Goal: Information Seeking & Learning: Check status

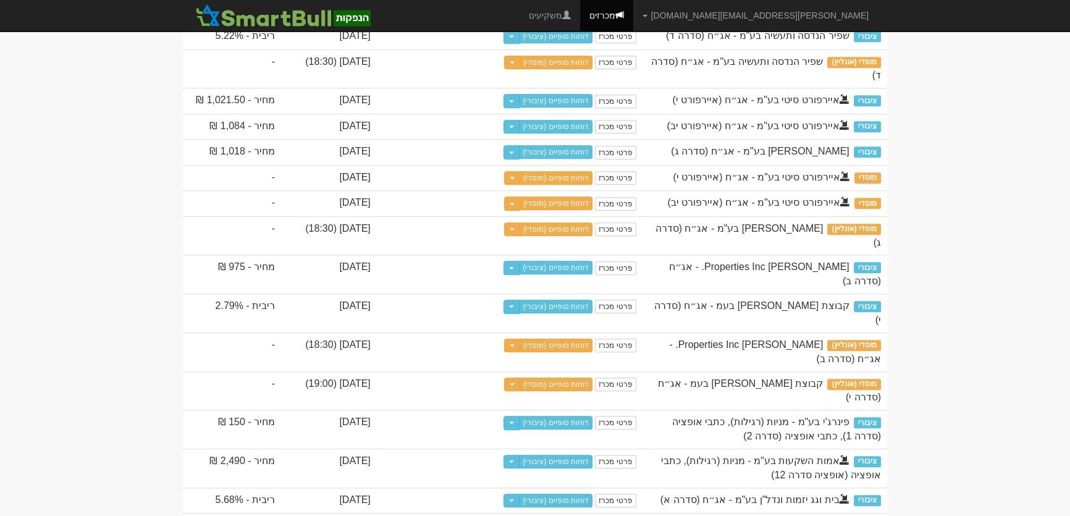
scroll to position [1235, 0]
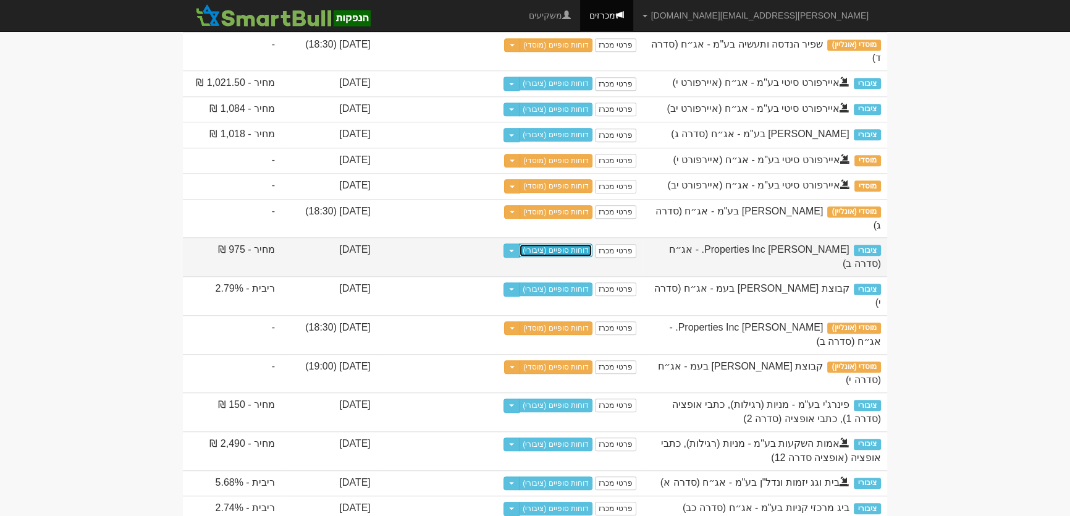
click at [592, 257] on link "דוחות סופיים (ציבורי)" at bounding box center [555, 250] width 73 height 14
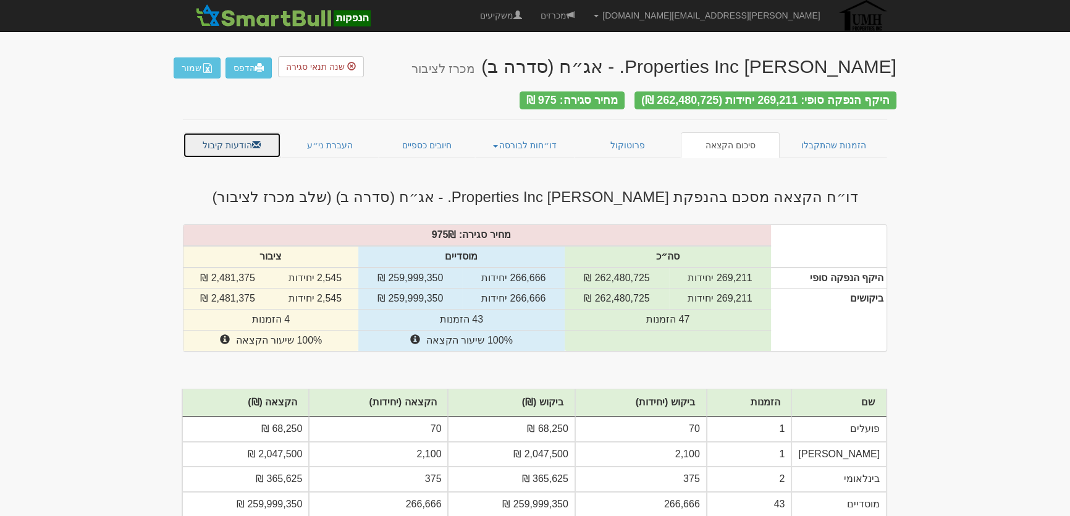
click at [204, 132] on link "הודעות קיבול" at bounding box center [232, 145] width 98 height 26
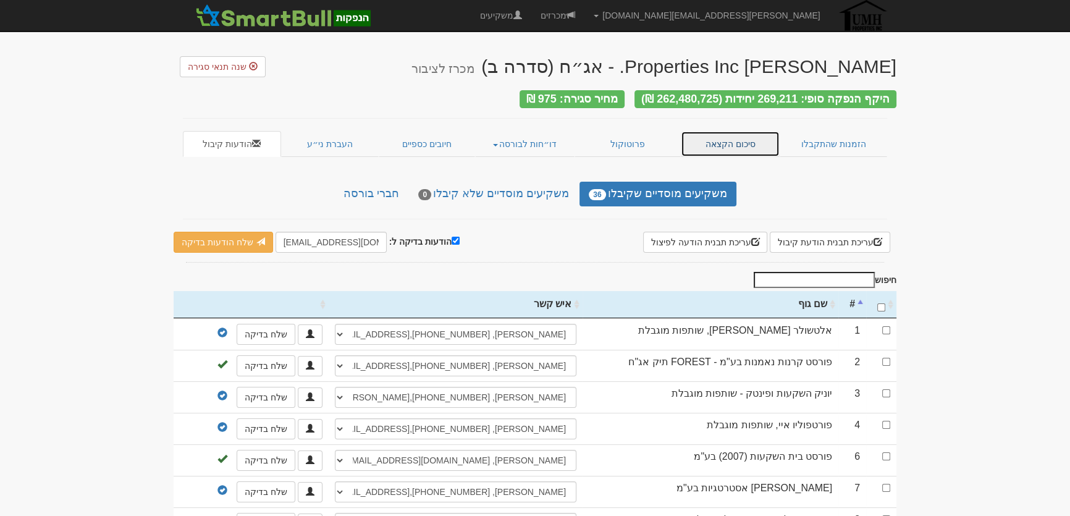
click at [723, 138] on link "סיכום הקצאה" at bounding box center [730, 144] width 99 height 26
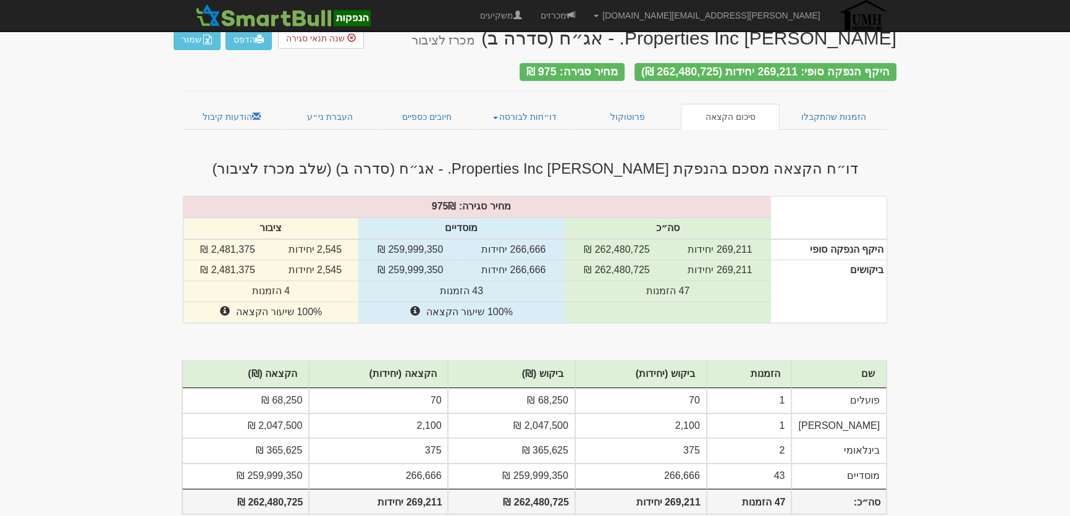
scroll to position [44, 0]
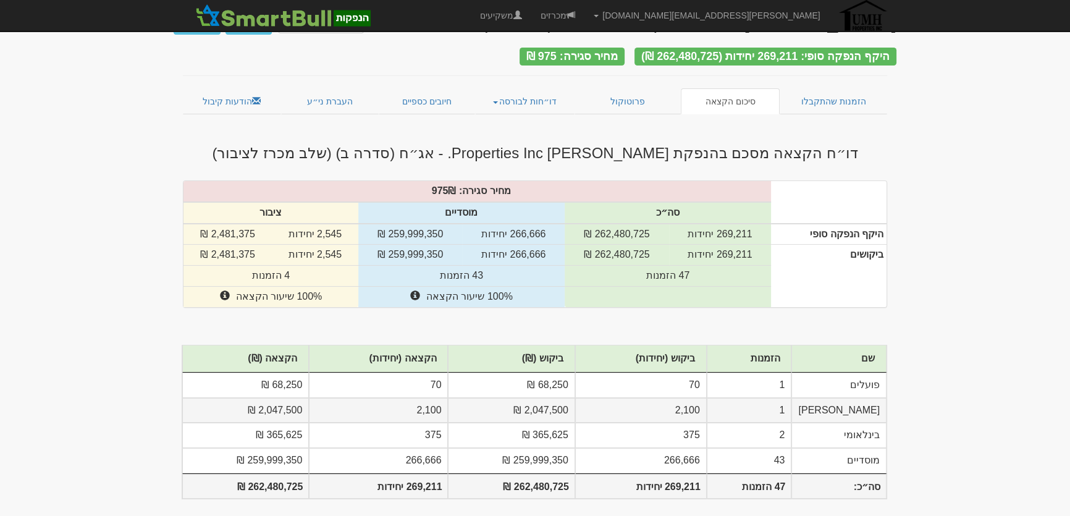
click at [873, 401] on td "מזרחי" at bounding box center [838, 410] width 95 height 25
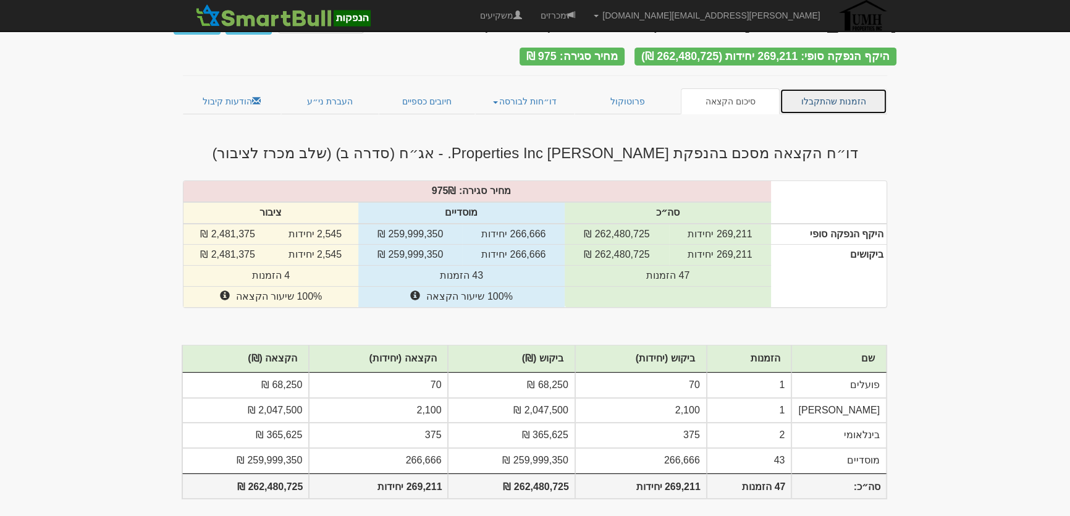
click at [818, 93] on link "הזמנות שהתקבלו" at bounding box center [832, 101] width 107 height 26
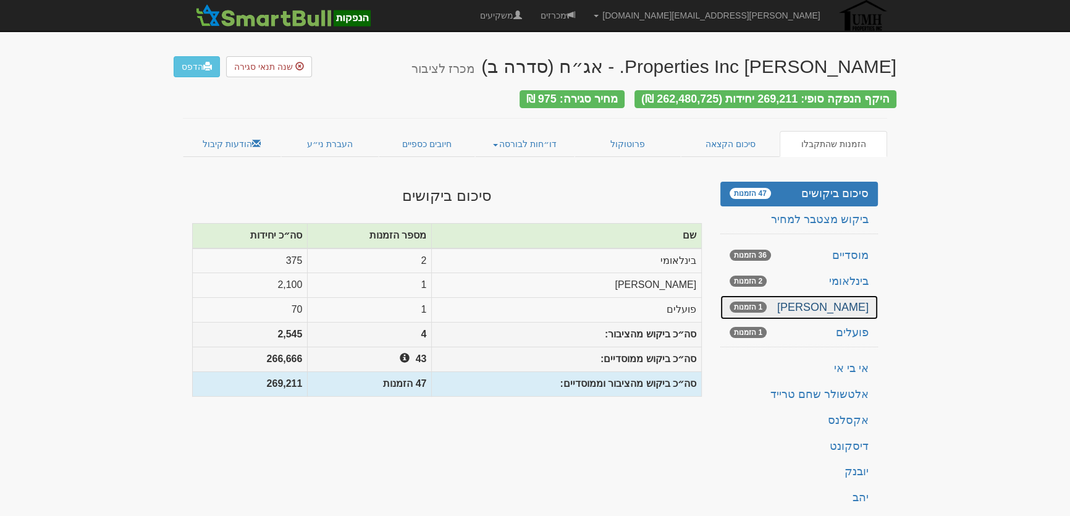
click at [862, 295] on link "[PERSON_NAME] 1 הזמנות" at bounding box center [798, 307] width 157 height 25
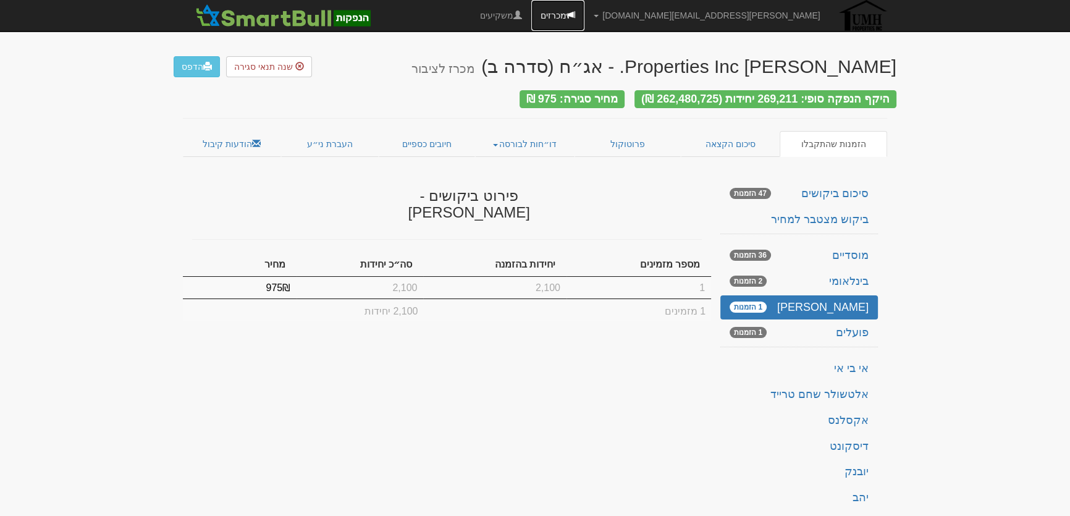
click at [584, 12] on link "מכרזים" at bounding box center [557, 15] width 53 height 31
